Goal: Information Seeking & Learning: Learn about a topic

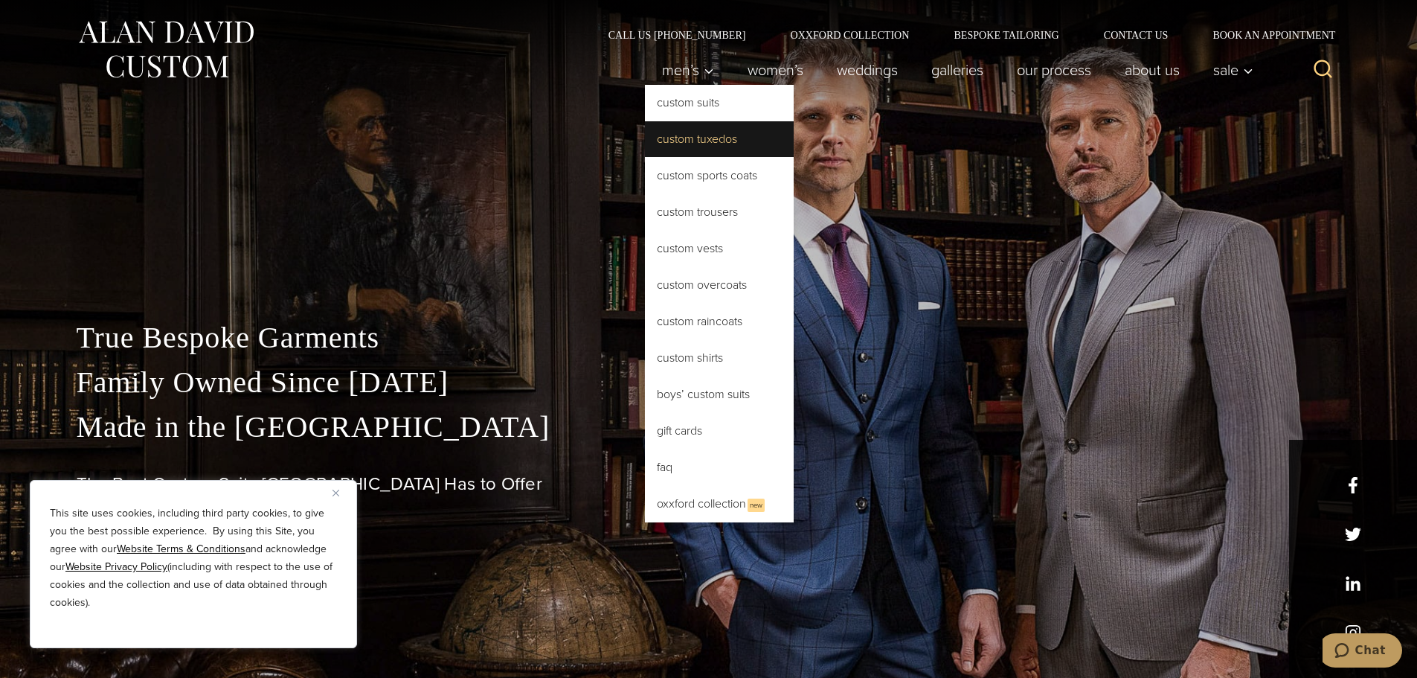
click at [666, 140] on link "Custom Tuxedos" at bounding box center [719, 139] width 149 height 36
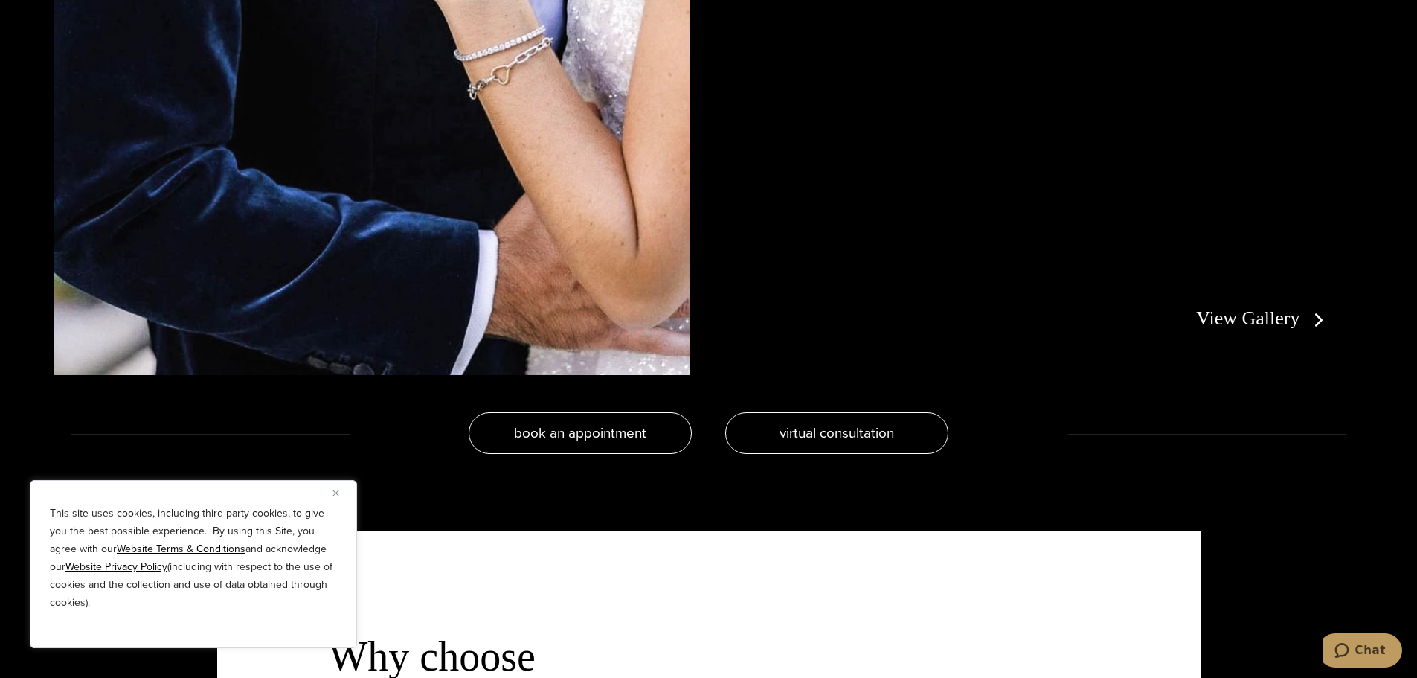
scroll to position [3496, 0]
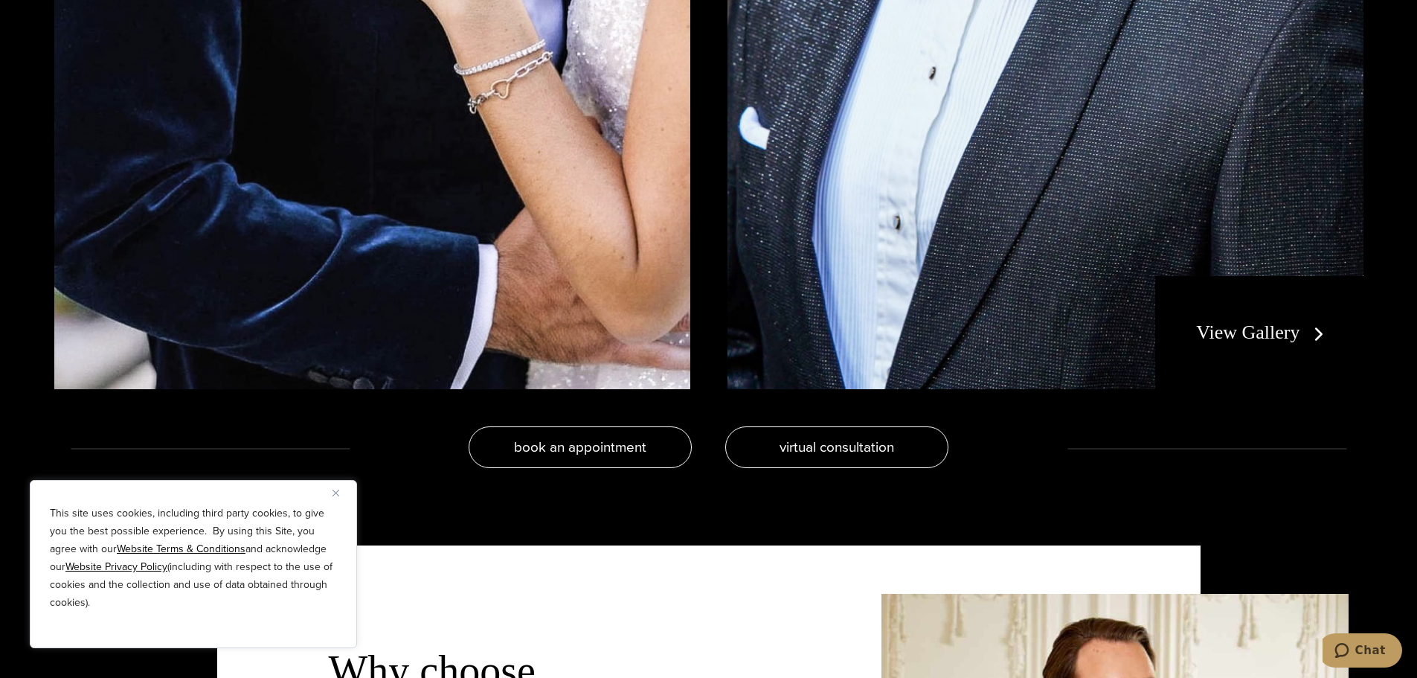
click at [1258, 341] on link "View Gallery" at bounding box center [1262, 332] width 133 height 22
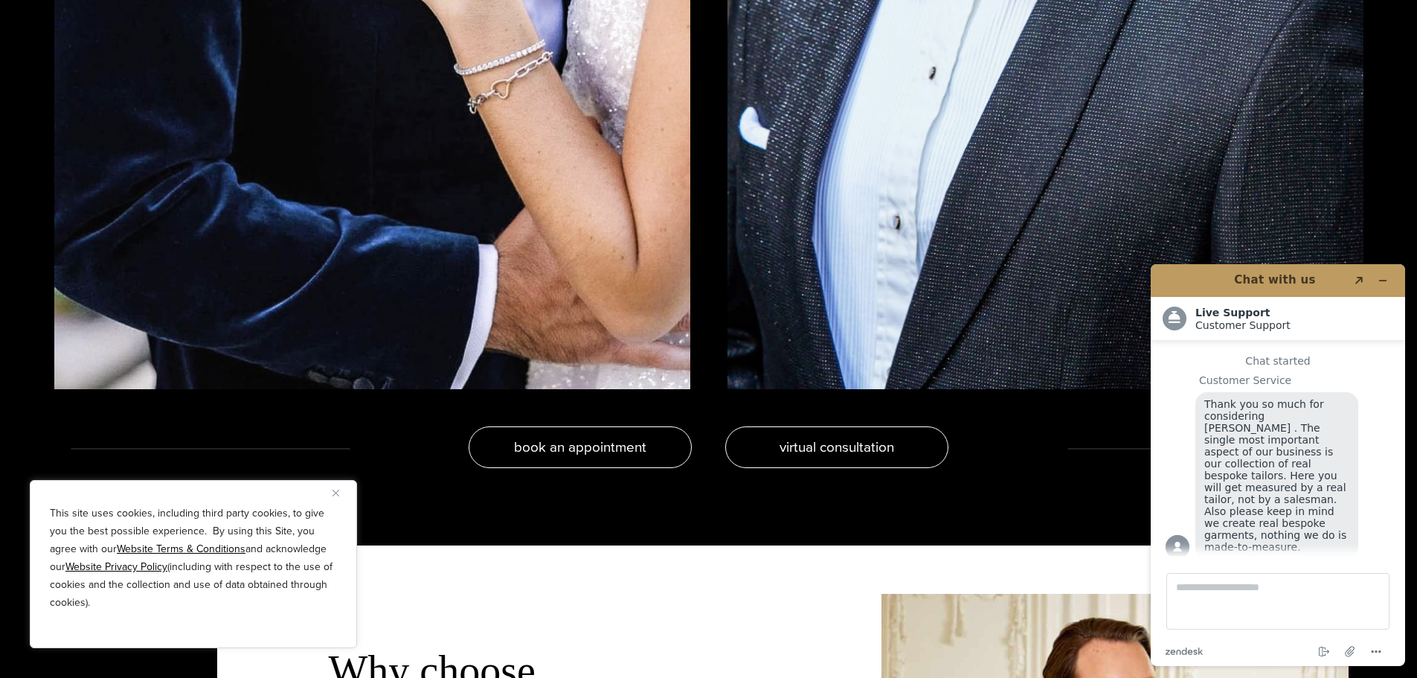
scroll to position [0, 0]
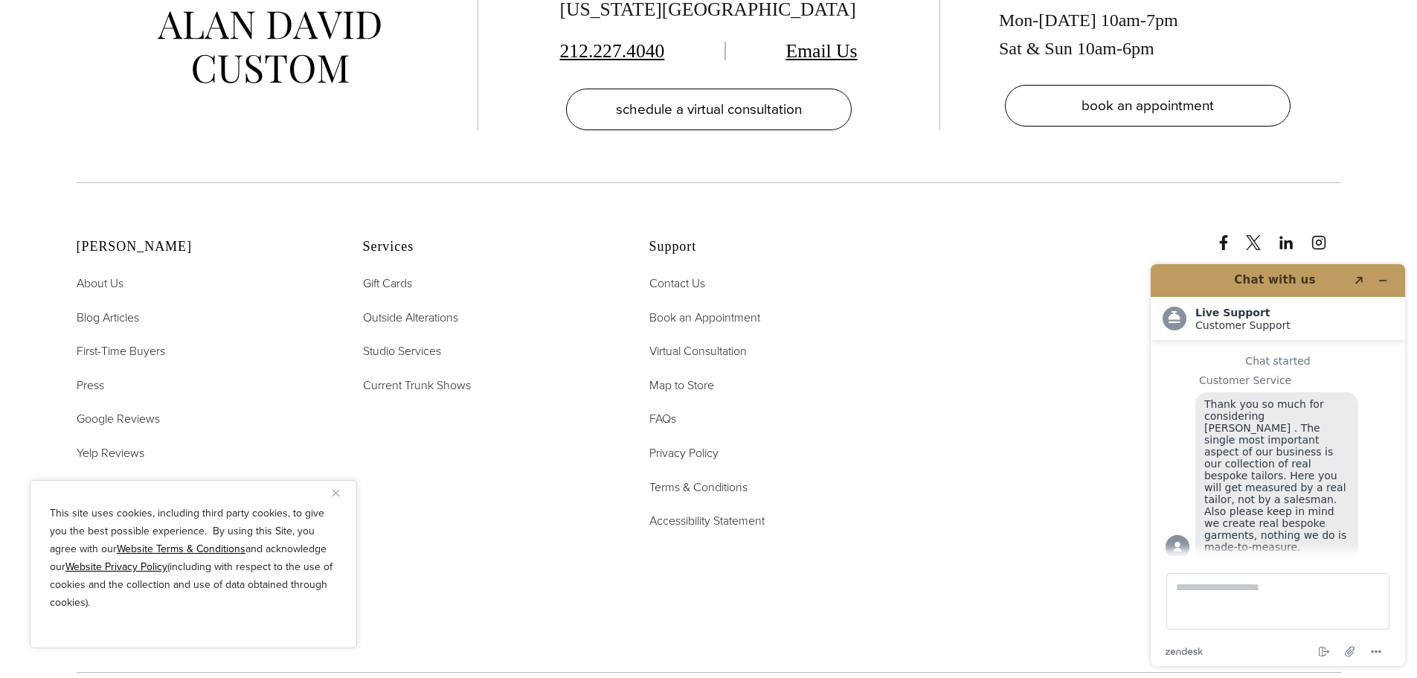
scroll to position [19, 0]
